Goal: Transaction & Acquisition: Purchase product/service

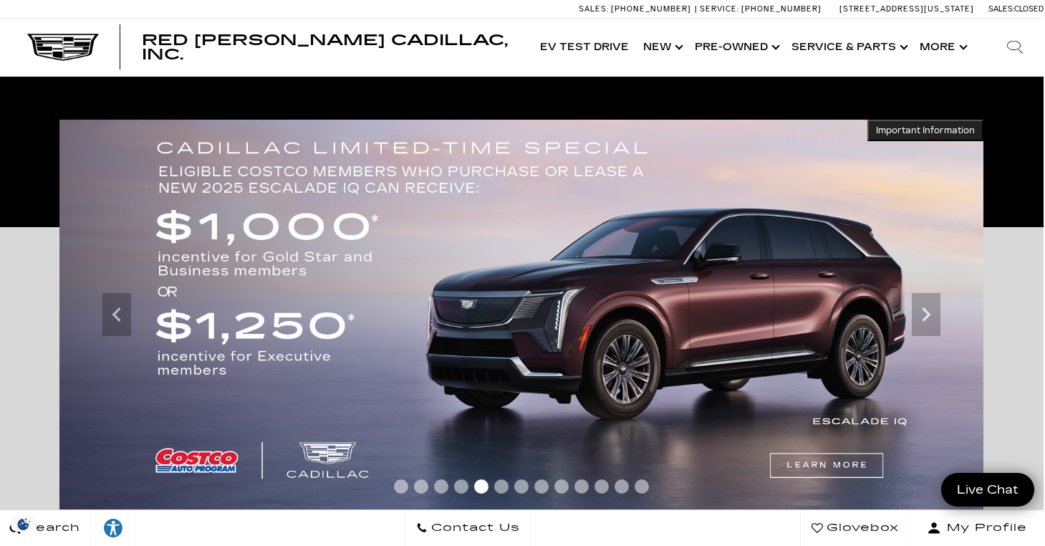
scroll to position [221, 3]
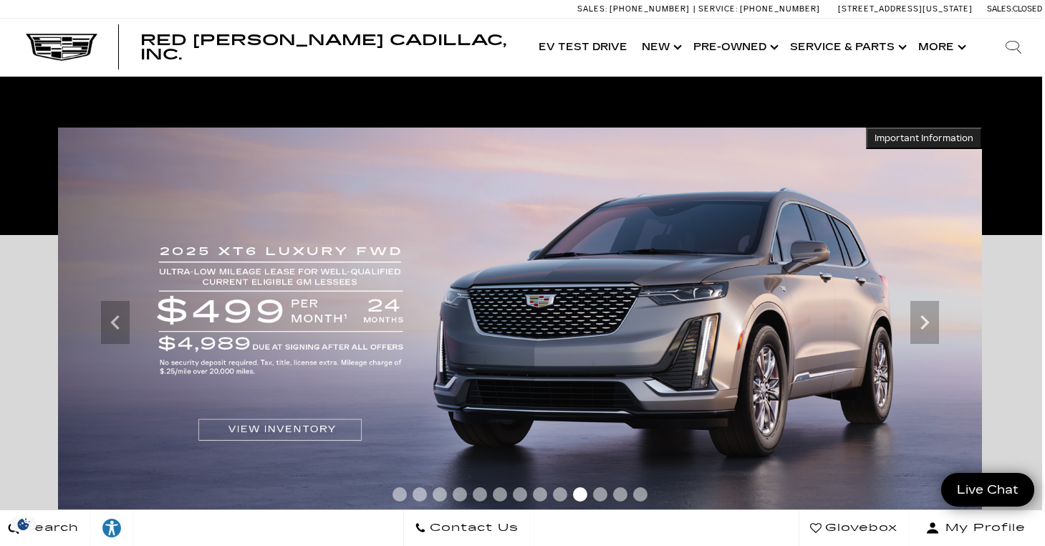
click at [130, 314] on img at bounding box center [520, 323] width 924 height 391
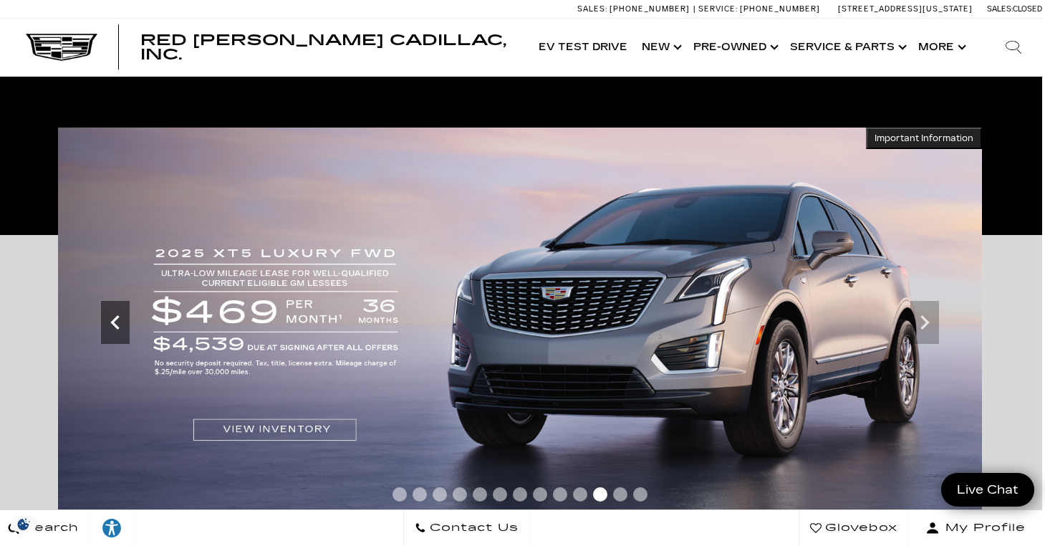
click at [123, 315] on icon "Previous" at bounding box center [115, 322] width 29 height 29
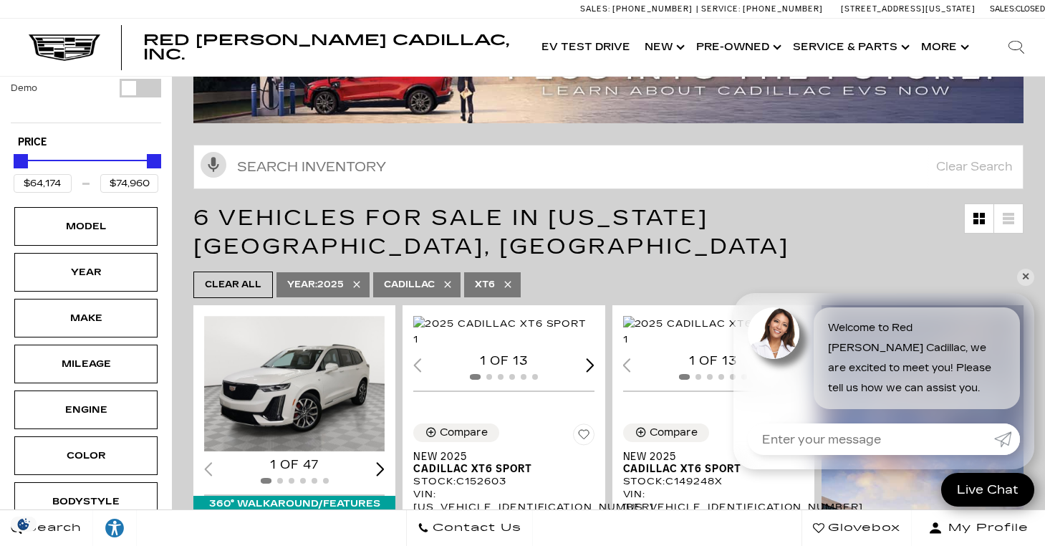
scroll to position [144, 0]
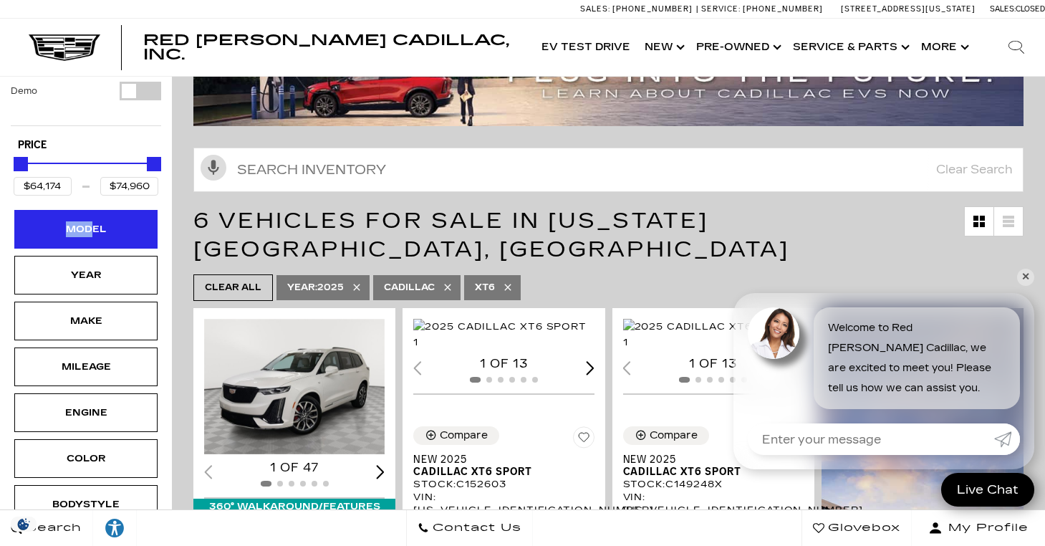
click at [89, 221] on div "Model" at bounding box center [86, 229] width 72 height 16
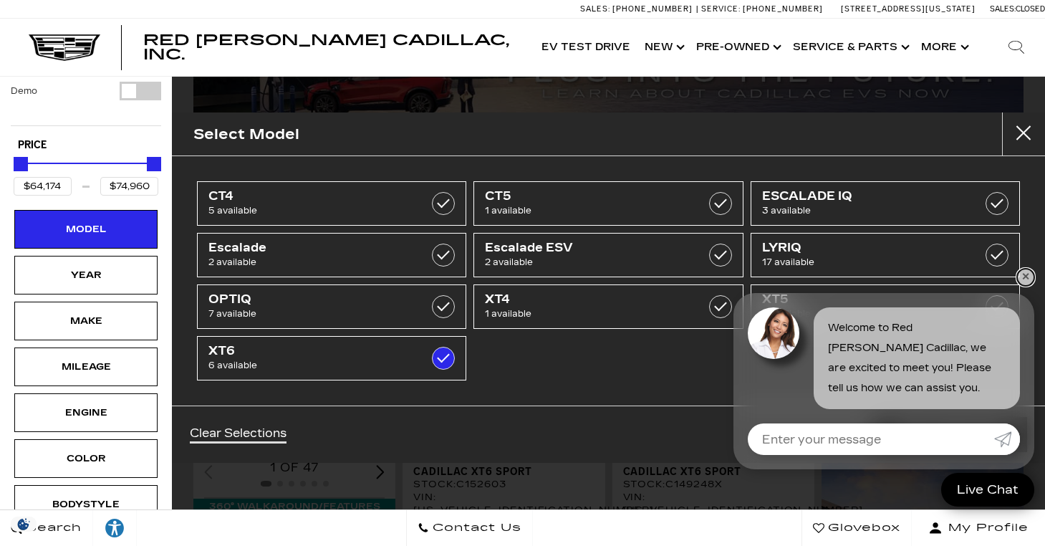
click at [1030, 277] on link "✕" at bounding box center [1025, 277] width 17 height 17
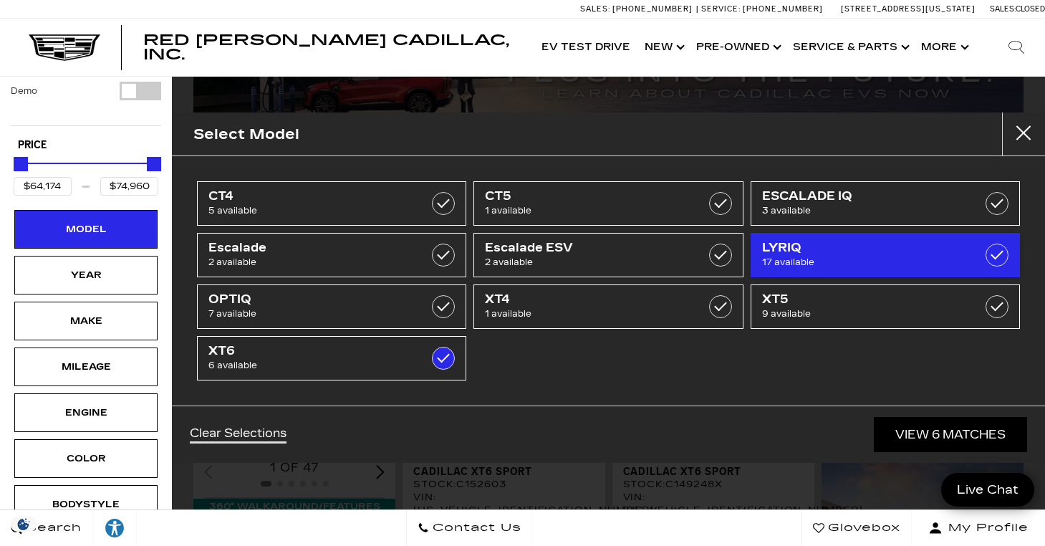
click at [798, 264] on span "17 available" at bounding box center [867, 262] width 210 height 14
type input "$79,294"
checkbox input "true"
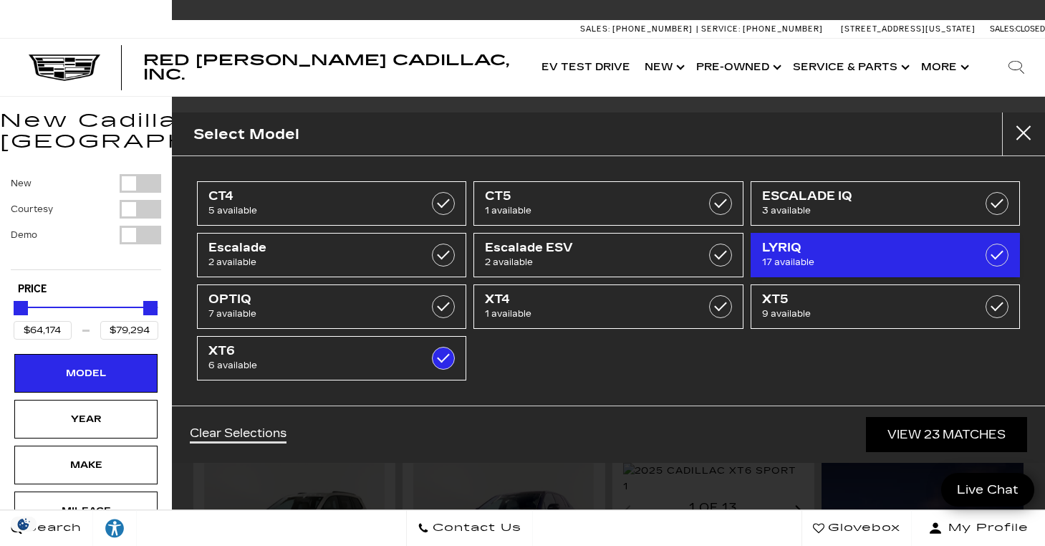
click at [797, 262] on span "17 available" at bounding box center [867, 262] width 210 height 14
type input "$74,960"
checkbox input "false"
click at [797, 262] on span "17 available" at bounding box center [867, 262] width 210 height 14
type input "$79,294"
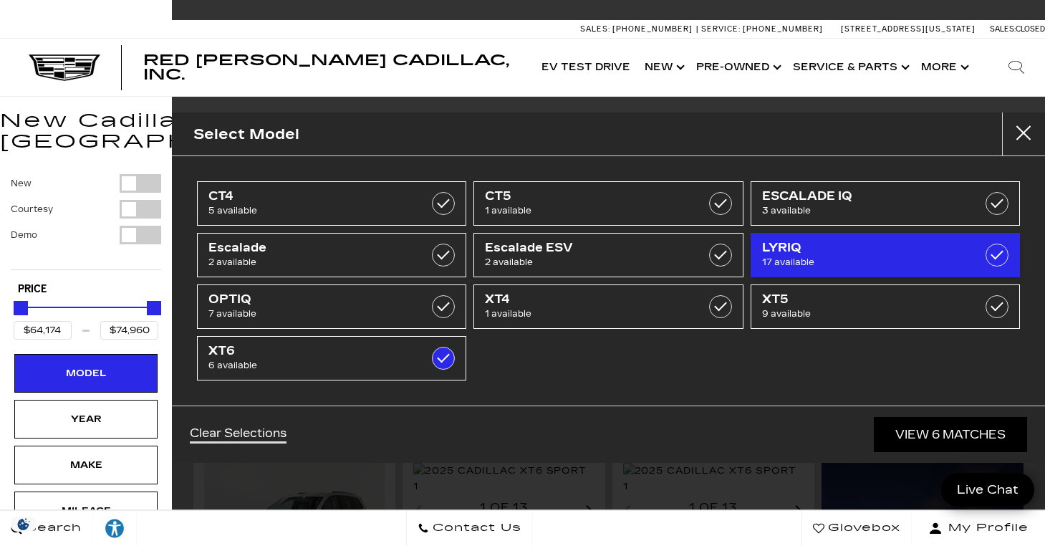
checkbox input "true"
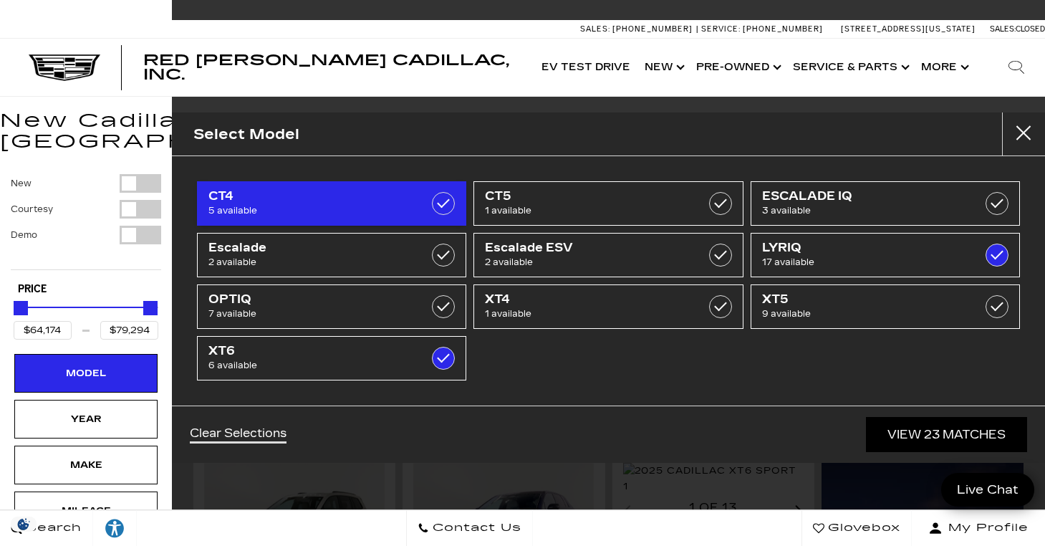
click at [442, 206] on label at bounding box center [443, 203] width 23 height 23
type input "$50,049"
checkbox input "true"
click at [450, 194] on label at bounding box center [443, 203] width 23 height 23
type input "$64,174"
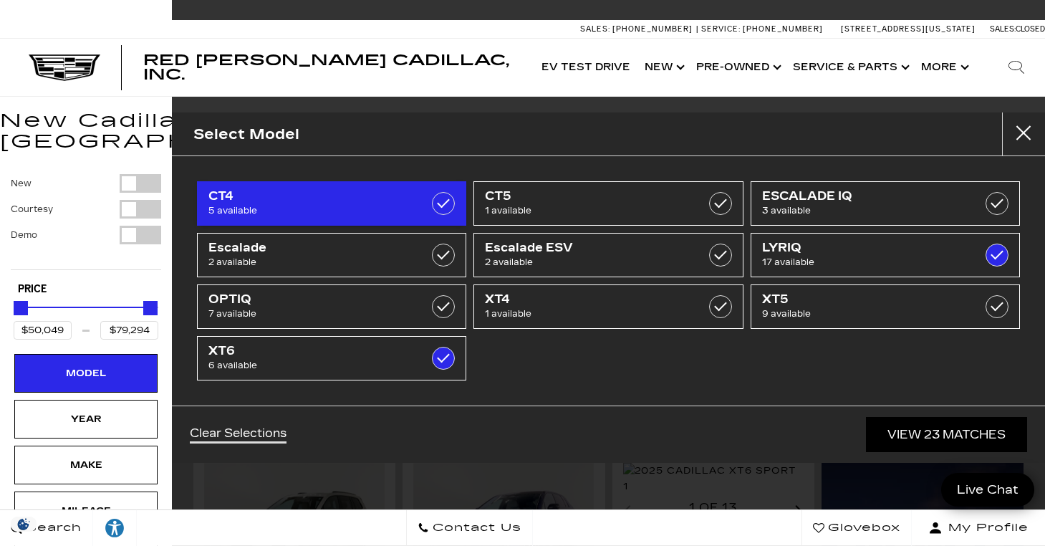
checkbox input "false"
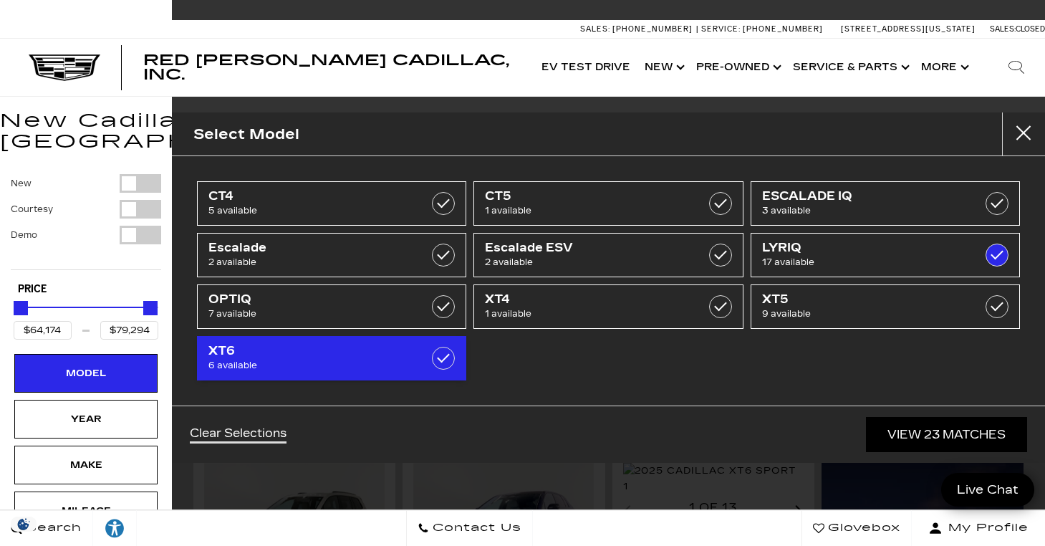
click at [451, 355] on label at bounding box center [443, 358] width 23 height 23
type input "$65,440"
checkbox input "false"
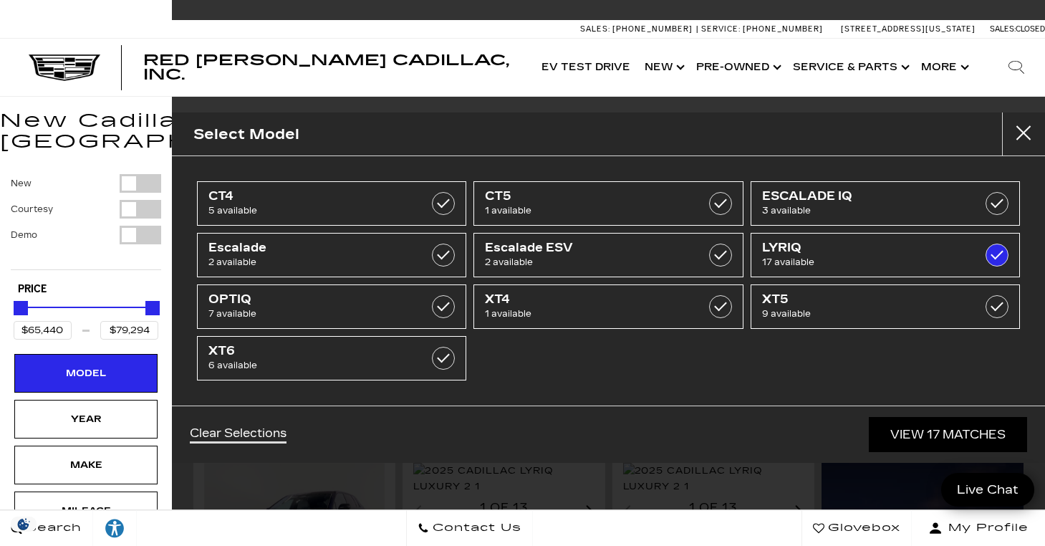
click at [934, 431] on link "View 17 Matches" at bounding box center [948, 434] width 158 height 35
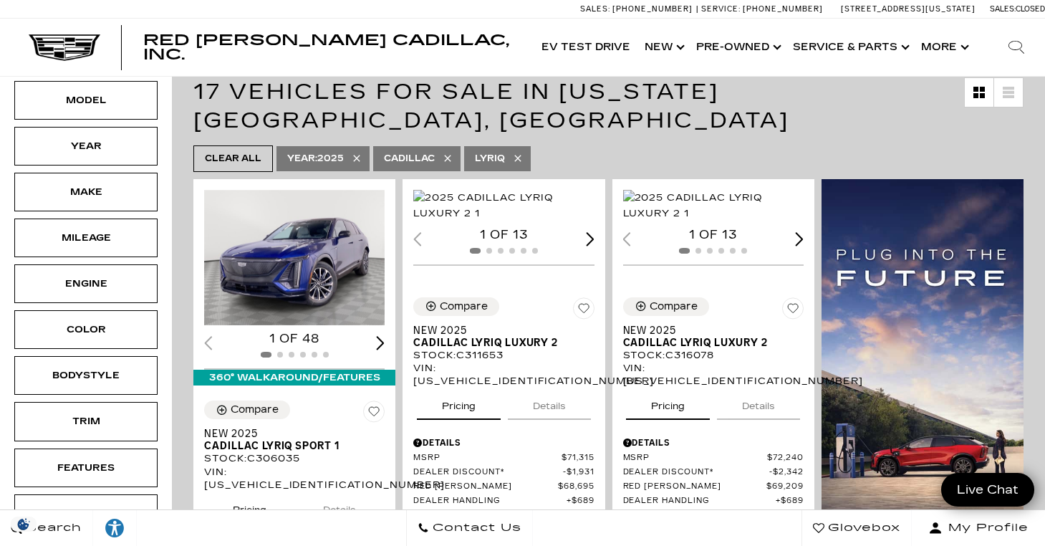
scroll to position [274, 0]
click at [531, 206] on img "1 / 2" at bounding box center [503, 205] width 181 height 32
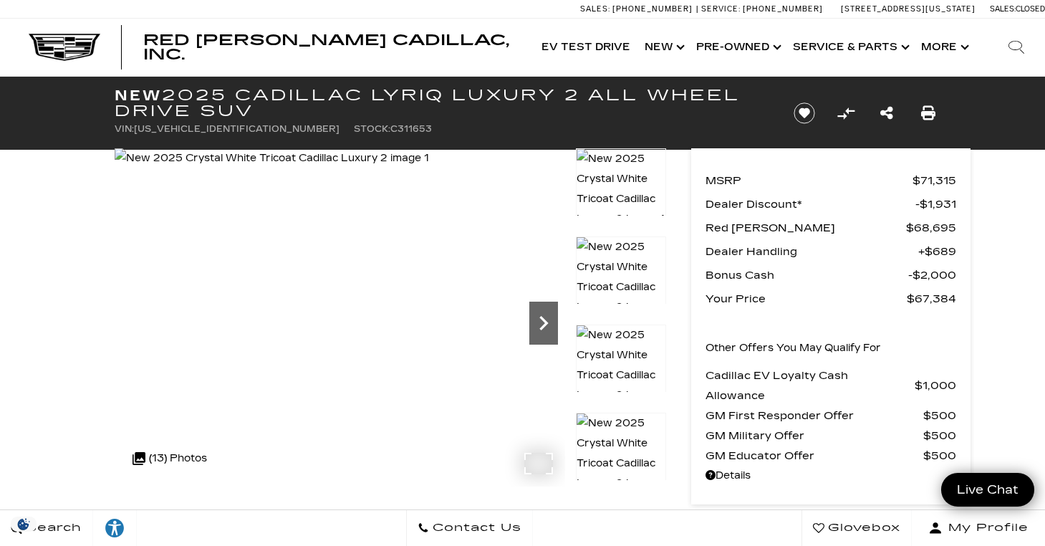
click at [532, 314] on icon "Next" at bounding box center [544, 323] width 29 height 29
click at [599, 348] on img at bounding box center [621, 376] width 90 height 102
click at [619, 358] on img at bounding box center [621, 376] width 90 height 102
